Goal: Task Accomplishment & Management: Complete application form

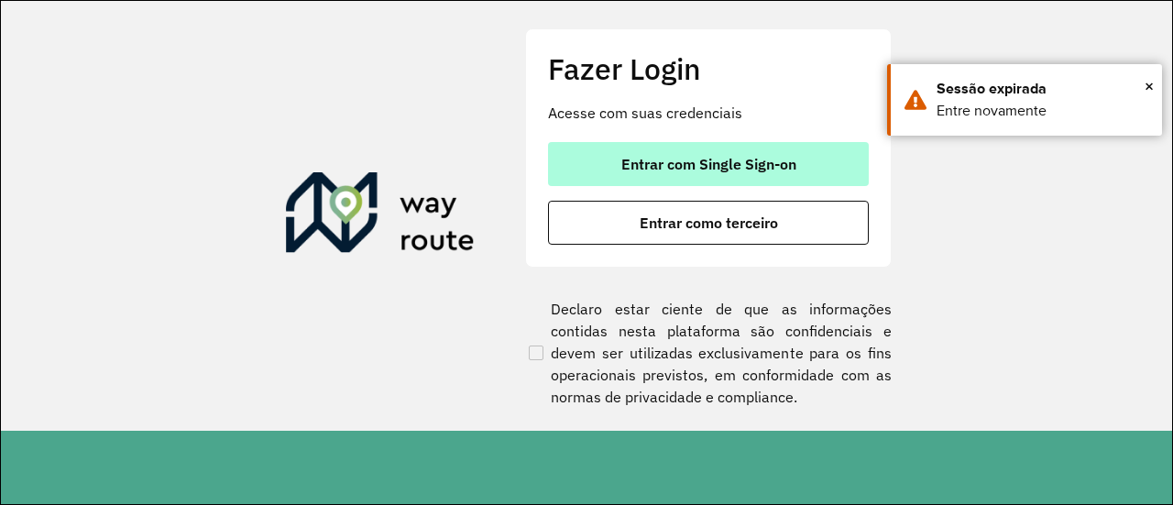
click at [705, 179] on button "Entrar com Single Sign-on" at bounding box center [708, 164] width 321 height 44
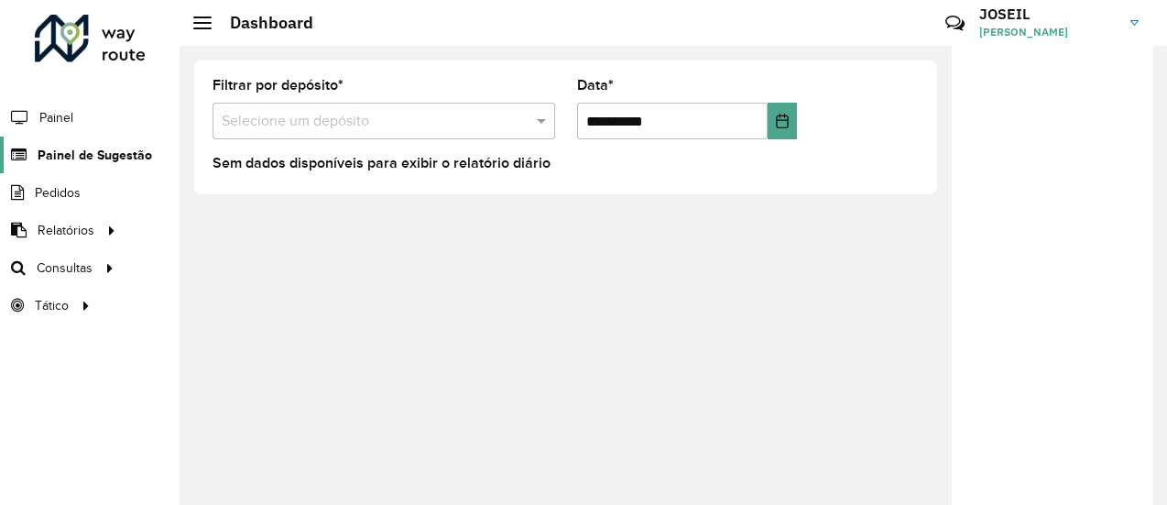
click at [71, 153] on span "Painel de Sugestão" at bounding box center [95, 155] width 115 height 19
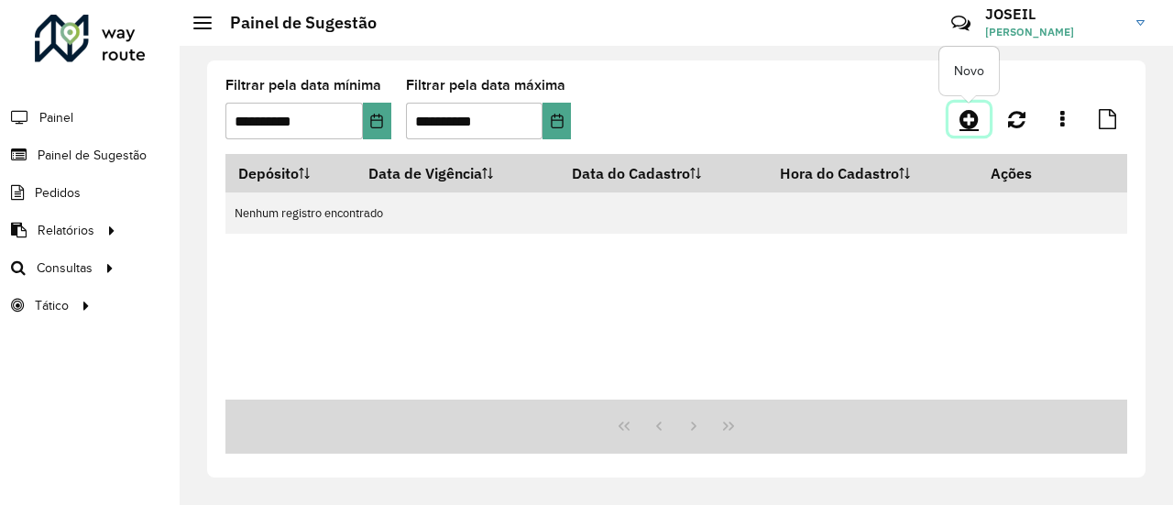
click at [969, 124] on icon at bounding box center [968, 119] width 19 height 22
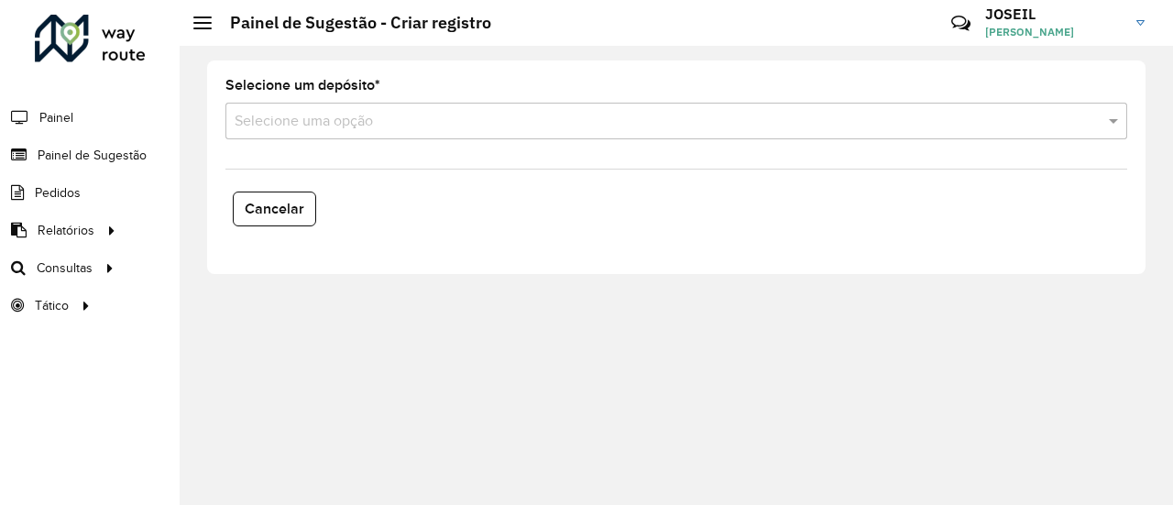
click at [337, 118] on input "text" at bounding box center [658, 122] width 847 height 22
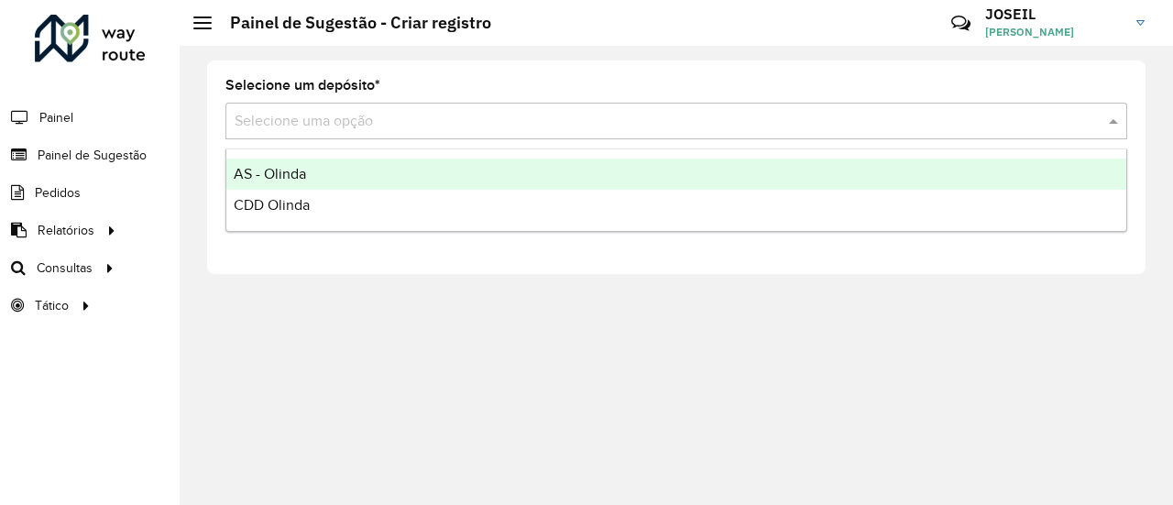
click at [289, 199] on span "CDD Olinda" at bounding box center [272, 205] width 76 height 16
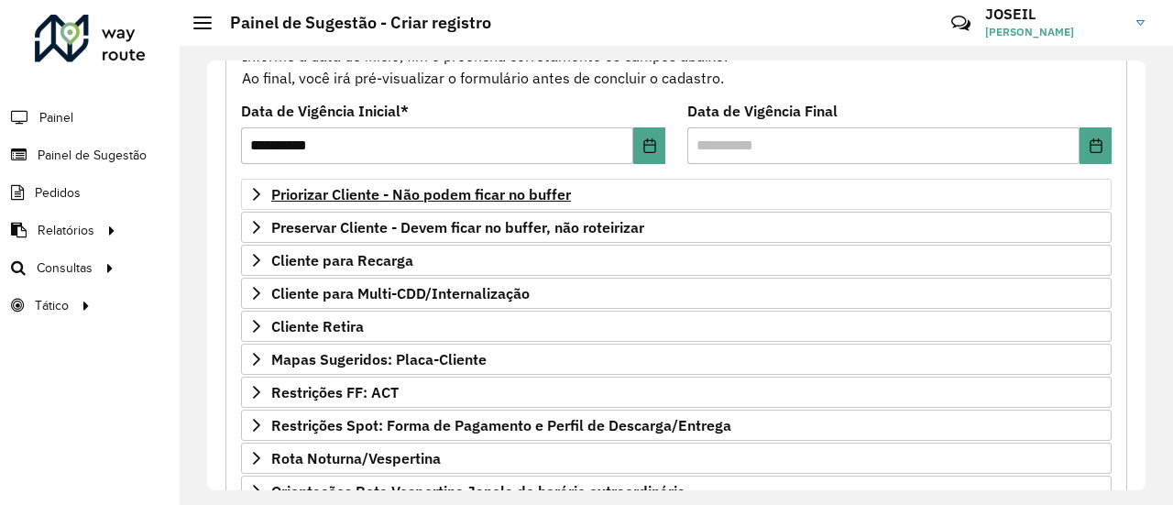
scroll to position [275, 0]
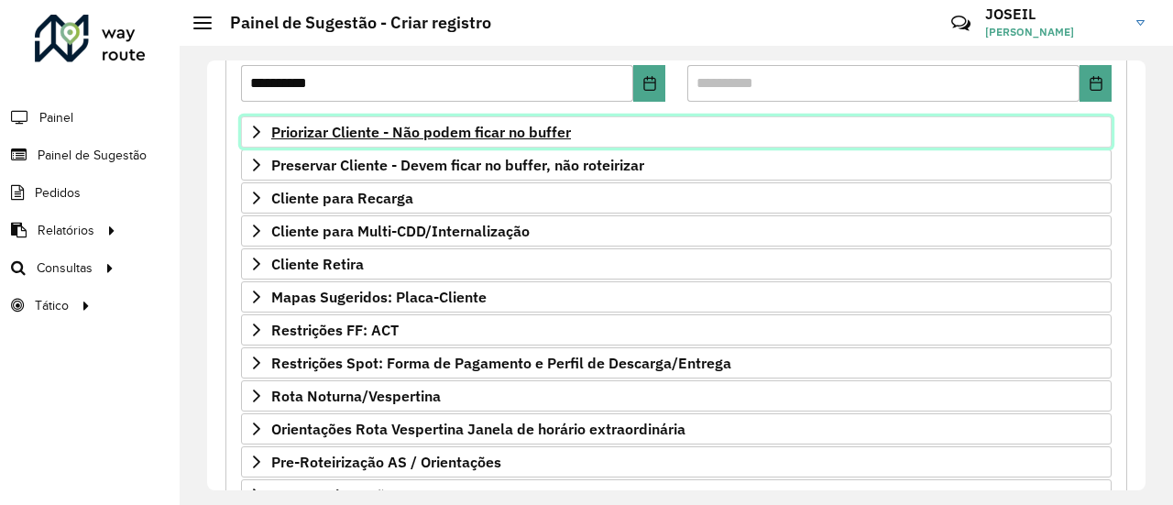
click at [336, 131] on span "Priorizar Cliente - Não podem ficar no buffer" at bounding box center [421, 132] width 300 height 15
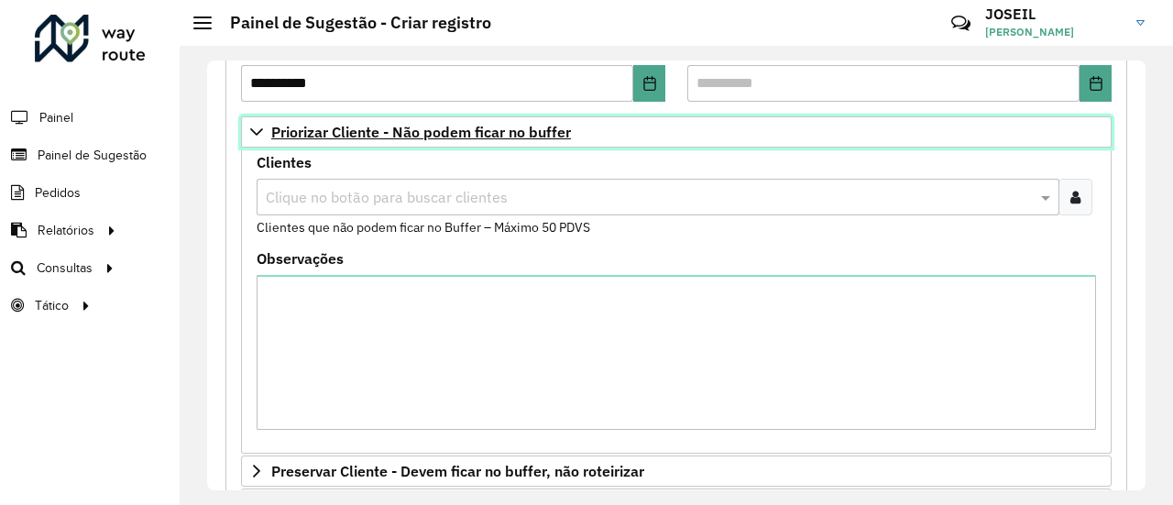
click at [323, 133] on span "Priorizar Cliente - Não podem ficar no buffer" at bounding box center [421, 132] width 300 height 15
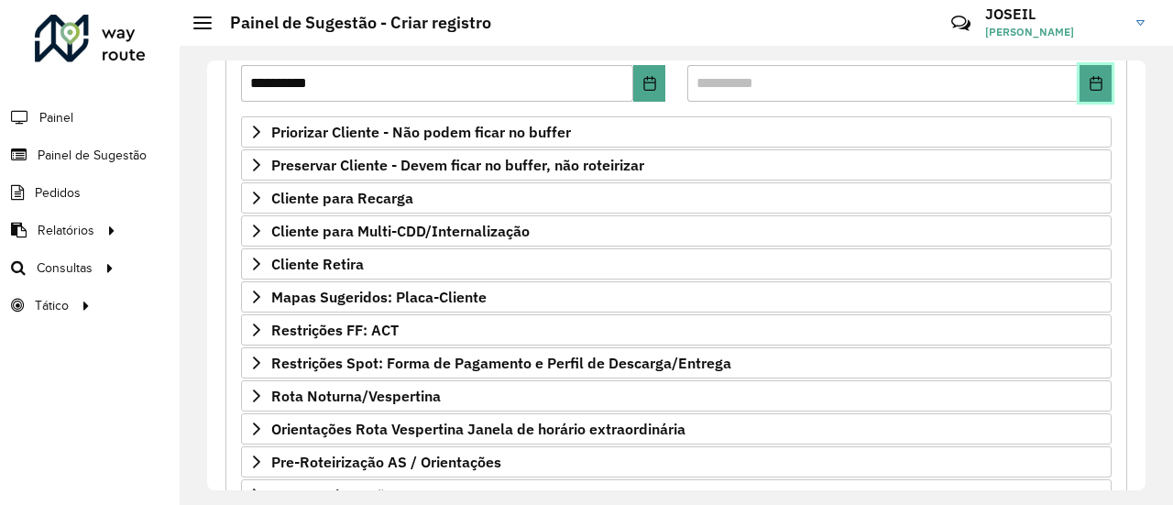
click at [1088, 83] on icon "Choose Date" at bounding box center [1095, 83] width 15 height 15
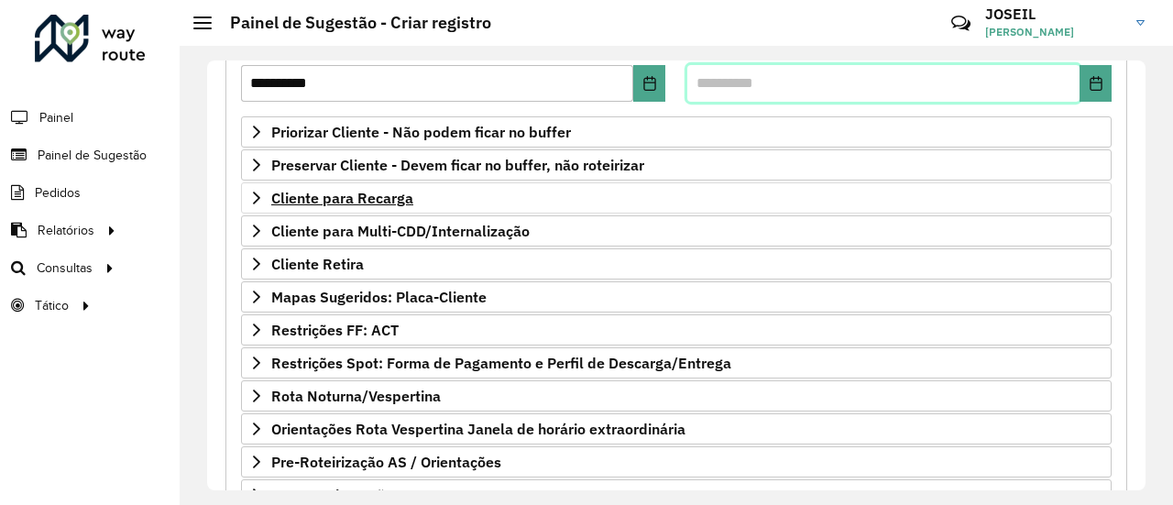
scroll to position [183, 0]
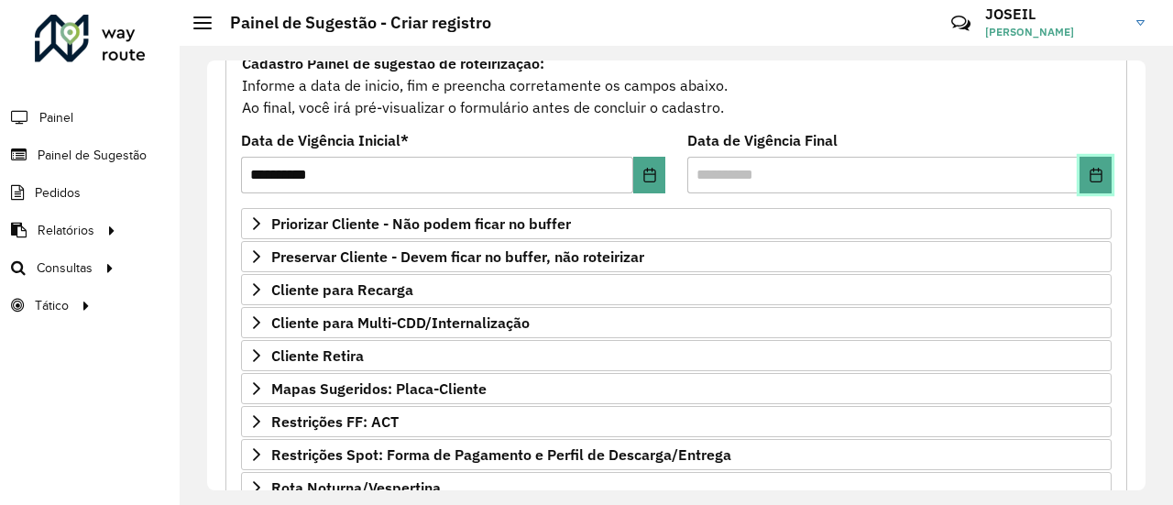
click at [1089, 179] on icon "Choose Date" at bounding box center [1095, 175] width 12 height 15
click at [537, 124] on formly-field "Cadastro Painel de sugestão de roteirização: Informe a data de inicio, fim e pr…" at bounding box center [676, 92] width 892 height 82
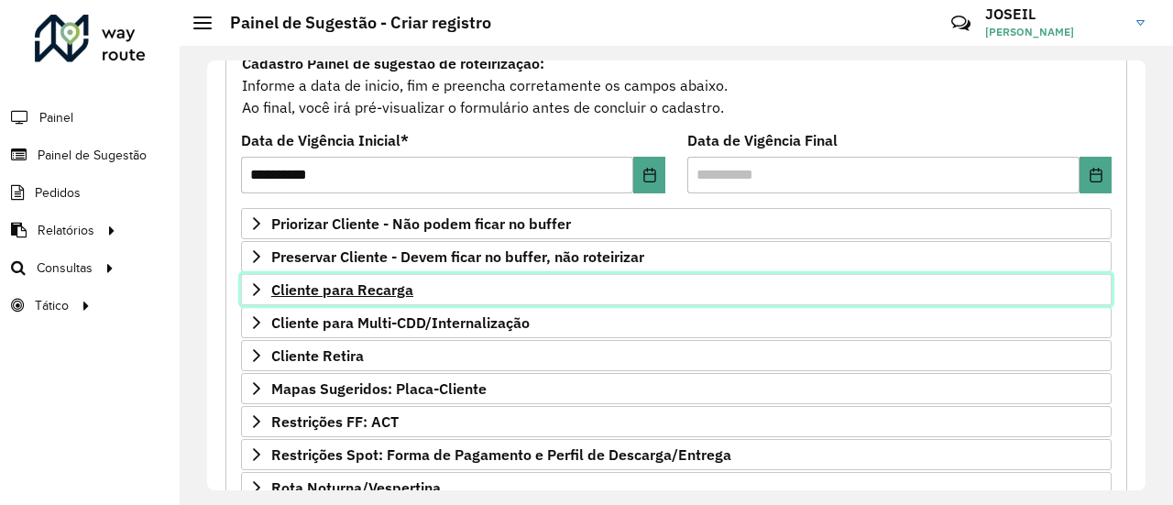
click at [316, 288] on span "Cliente para Recarga" at bounding box center [342, 289] width 142 height 15
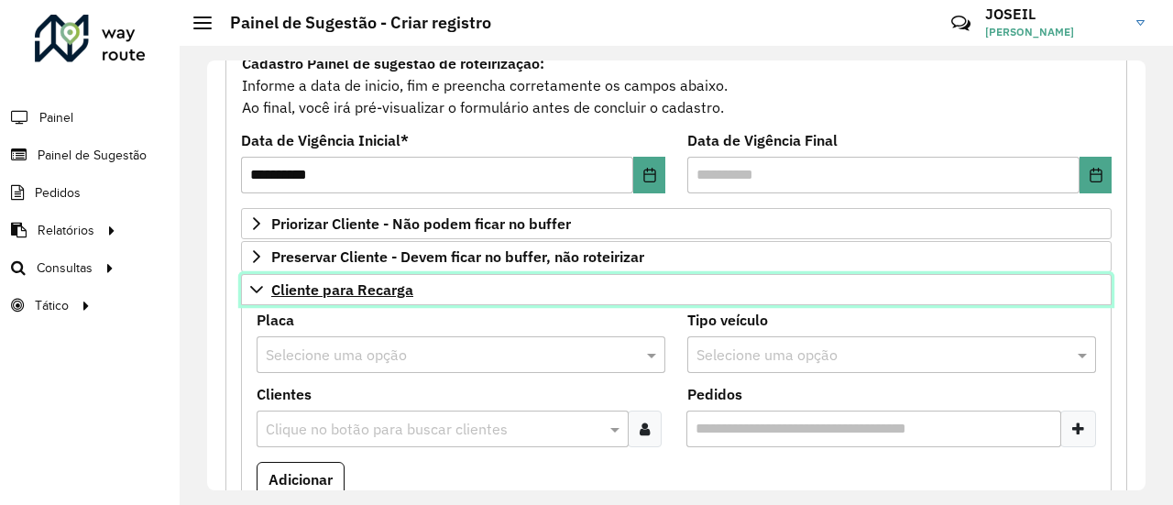
click at [316, 288] on span "Cliente para Recarga" at bounding box center [342, 289] width 142 height 15
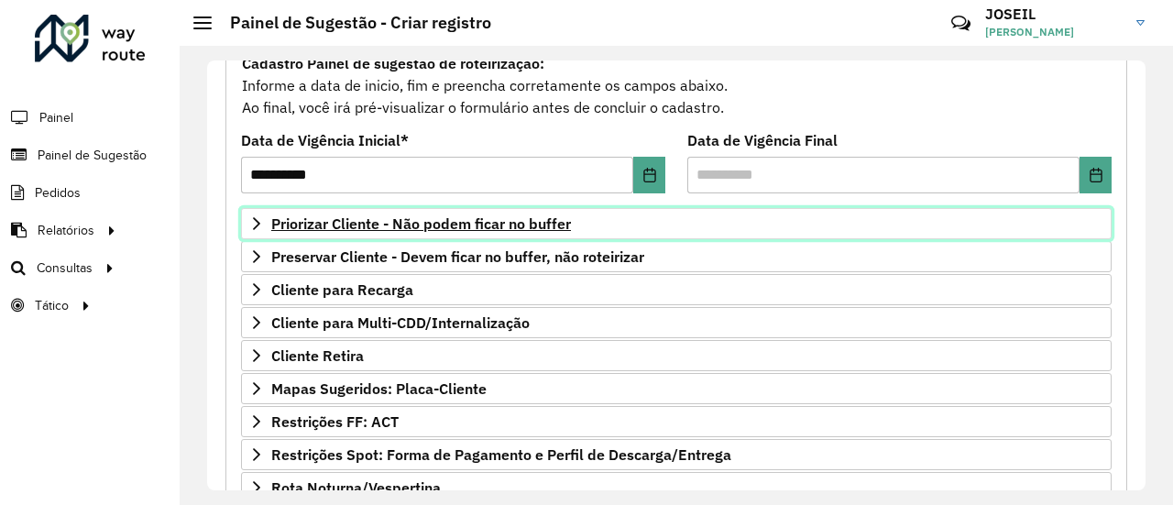
click at [344, 222] on span "Priorizar Cliente - Não podem ficar no buffer" at bounding box center [421, 223] width 300 height 15
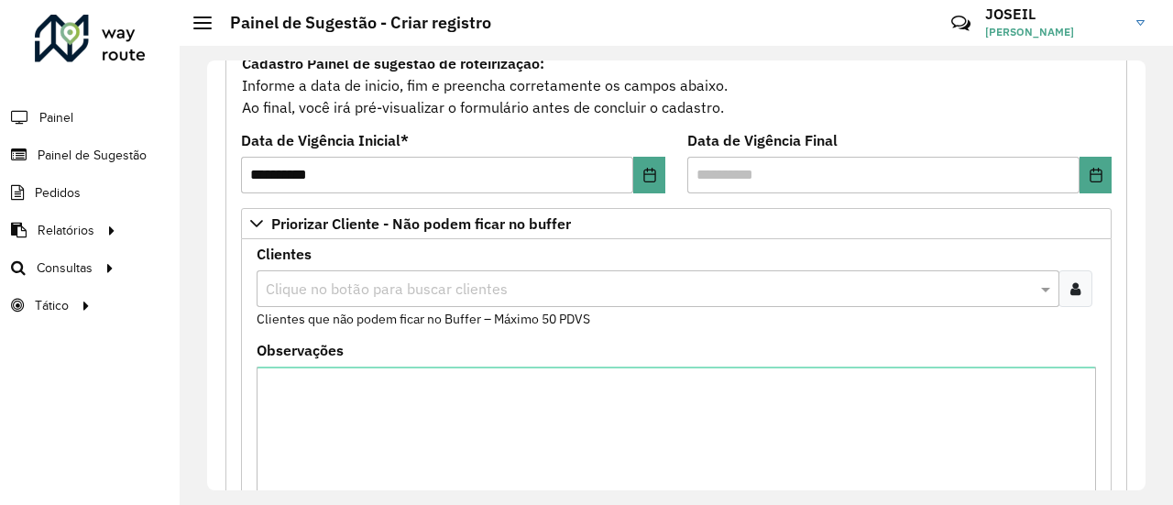
click at [319, 283] on input "text" at bounding box center [648, 290] width 775 height 22
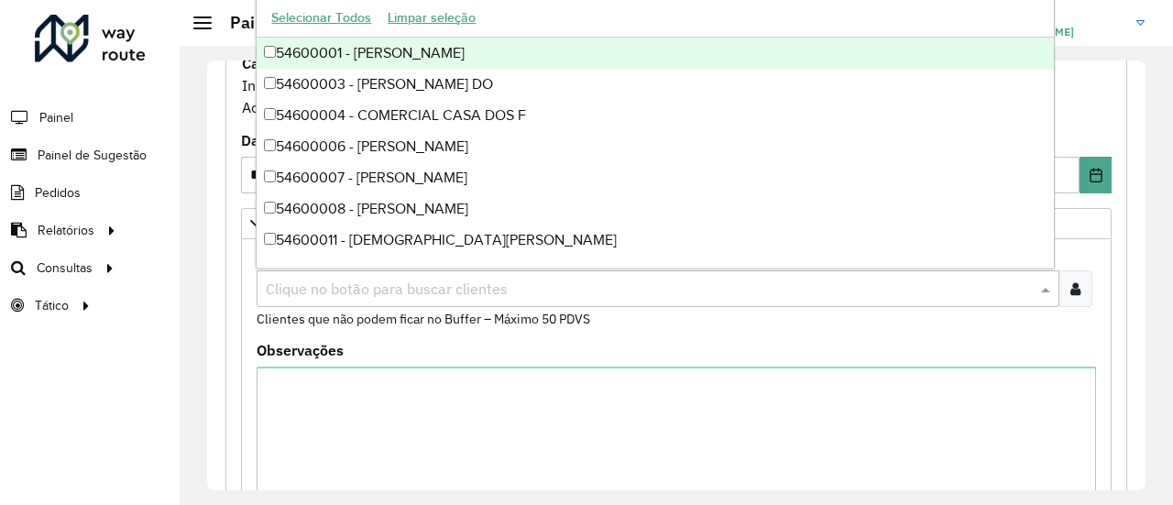
paste input "*****"
type input "*****"
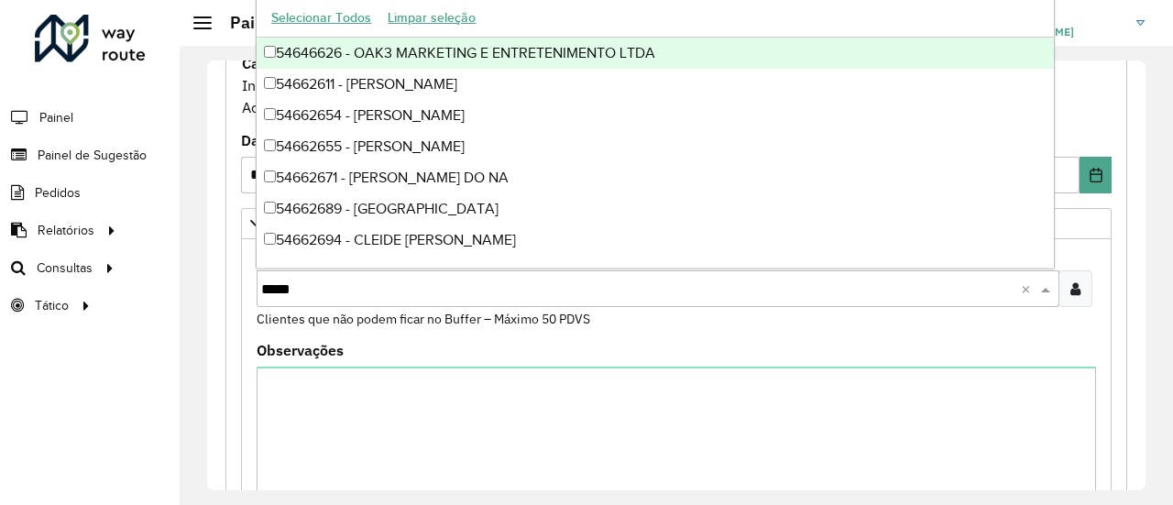
click at [291, 60] on div "54646626 - OAK3 MARKETING E ENTRETENIMENTO LTDA" at bounding box center [655, 53] width 796 height 31
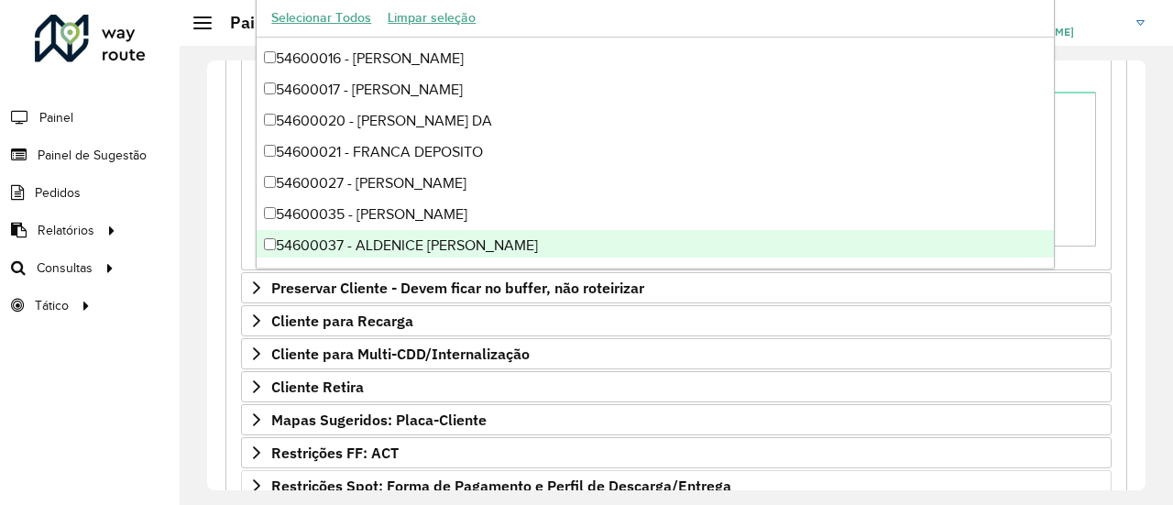
scroll to position [704, 0]
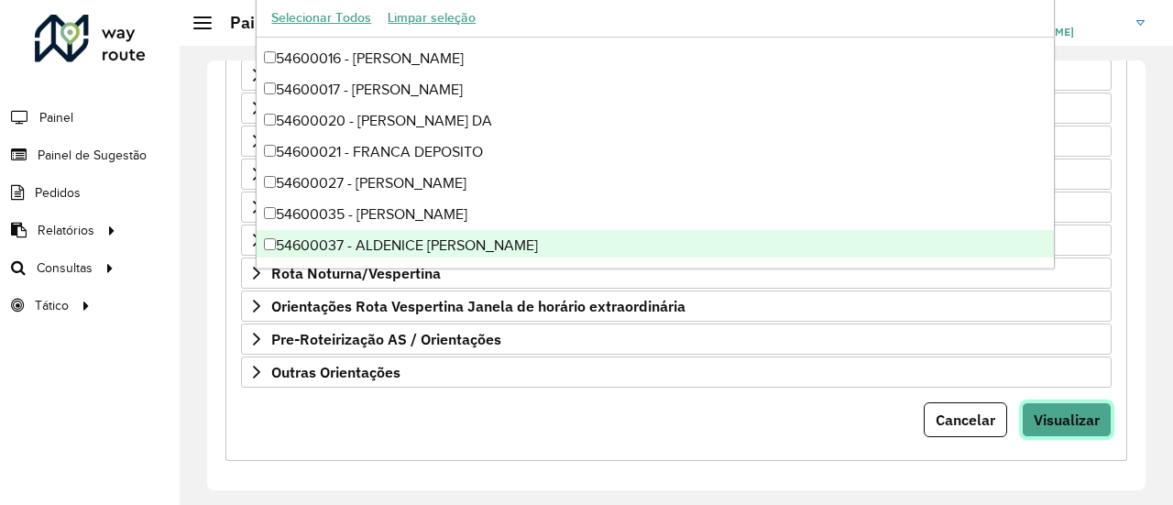
click at [1061, 411] on span "Visualizar" at bounding box center [1066, 419] width 66 height 18
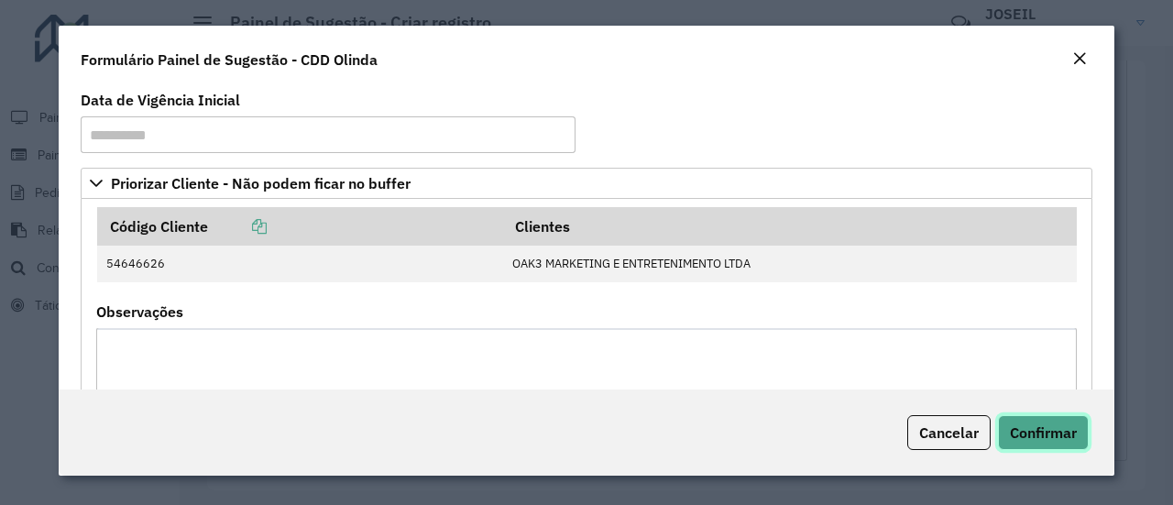
click at [1048, 426] on span "Confirmar" at bounding box center [1043, 432] width 67 height 18
